Goal: Task Accomplishment & Management: Manage account settings

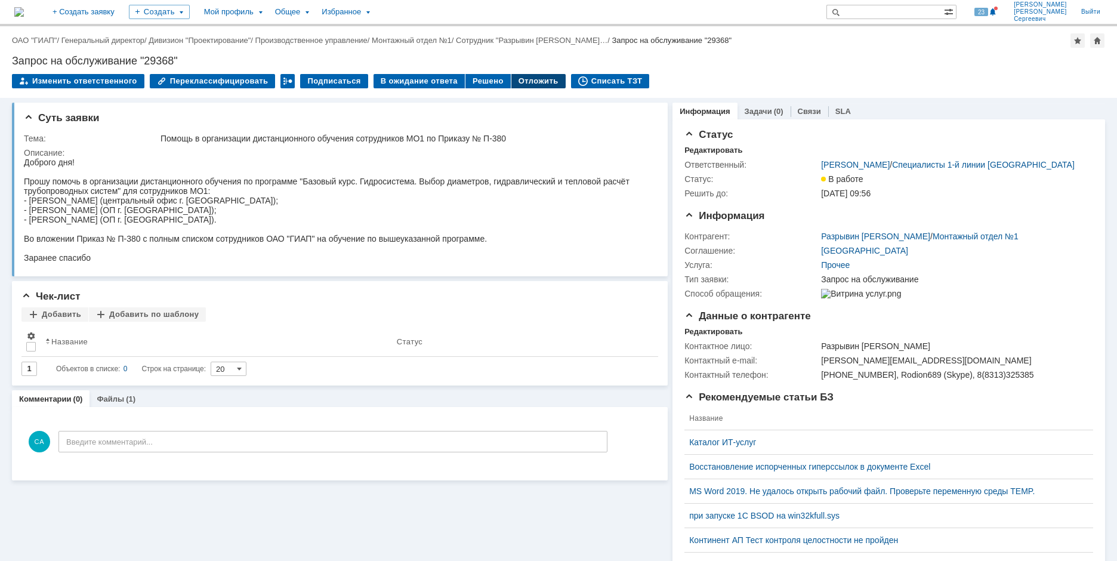
click at [516, 81] on div "Отложить" at bounding box center [539, 81] width 54 height 14
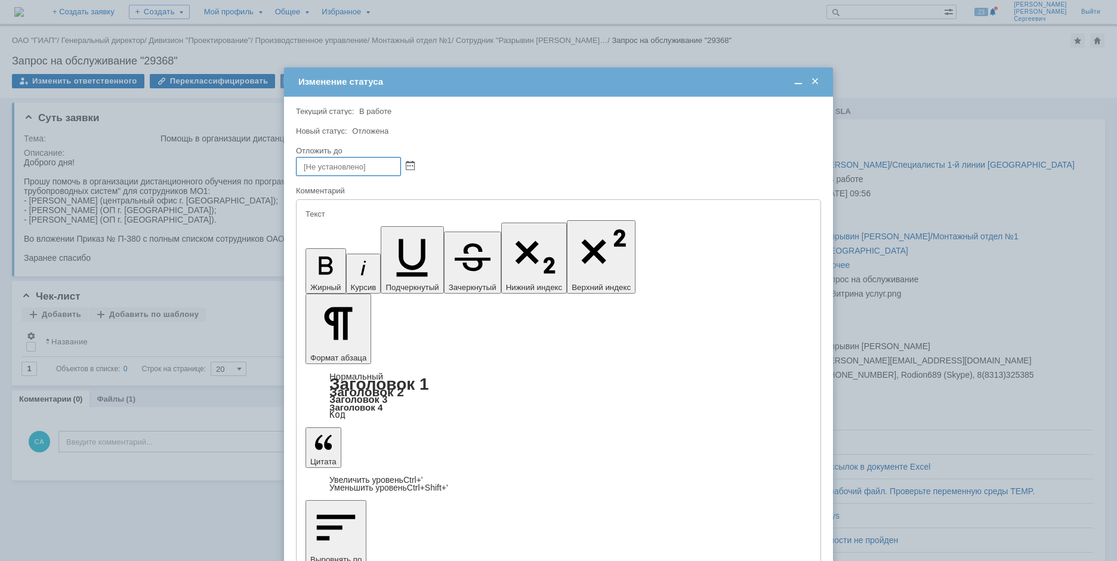
click at [356, 170] on input "text" at bounding box center [348, 166] width 105 height 19
click at [423, 168] on div at bounding box center [558, 166] width 525 height 19
click at [417, 168] on div at bounding box center [558, 166] width 525 height 19
click at [414, 168] on span at bounding box center [410, 167] width 9 height 10
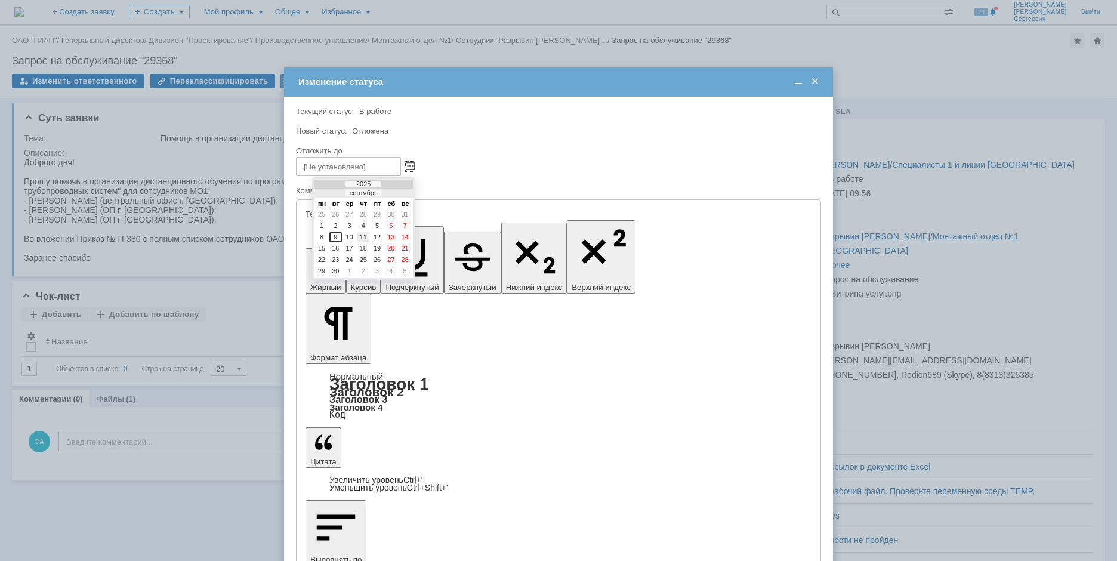
click at [365, 236] on div "11" at bounding box center [364, 237] width 12 height 10
type input "[DATE] 14:56"
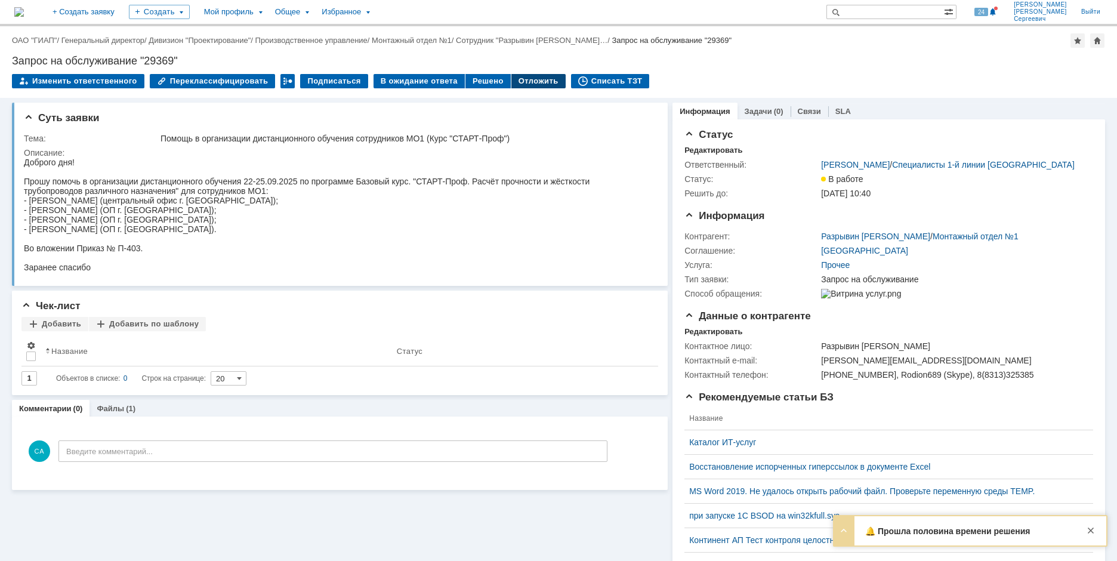
click at [526, 82] on div "Отложить" at bounding box center [539, 81] width 54 height 14
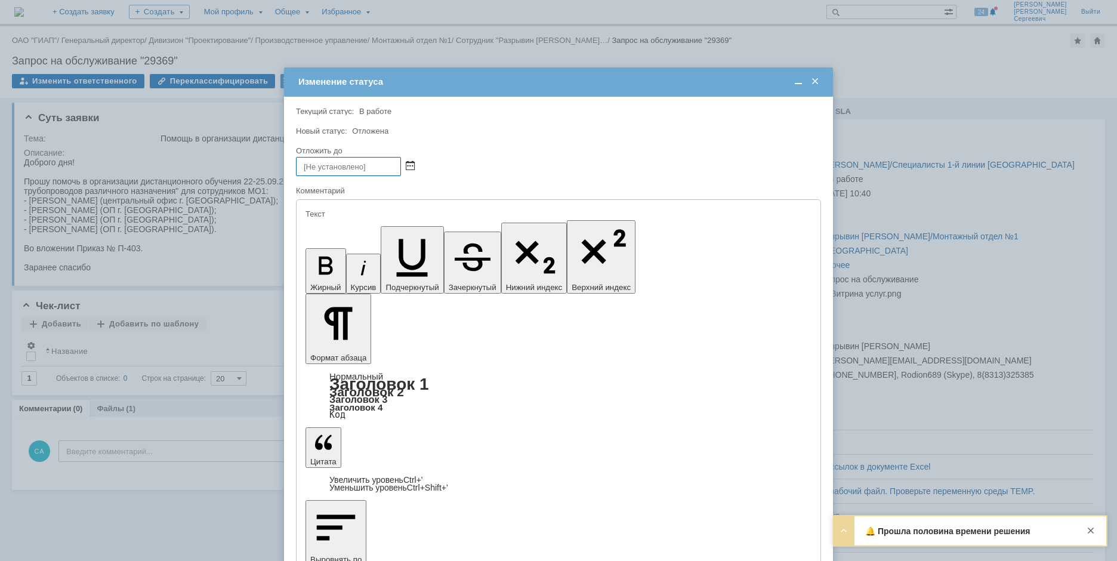
click at [408, 166] on span at bounding box center [410, 167] width 9 height 10
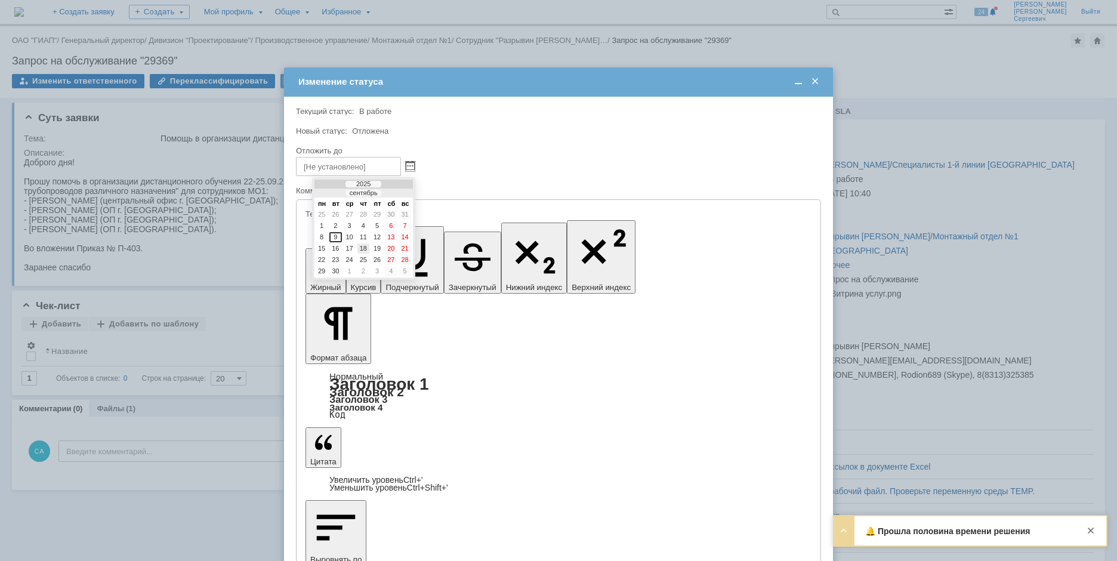
click at [366, 249] on div "18" at bounding box center [364, 249] width 12 height 10
type input "18.09.2025 15:26"
